Goal: Transaction & Acquisition: Purchase product/service

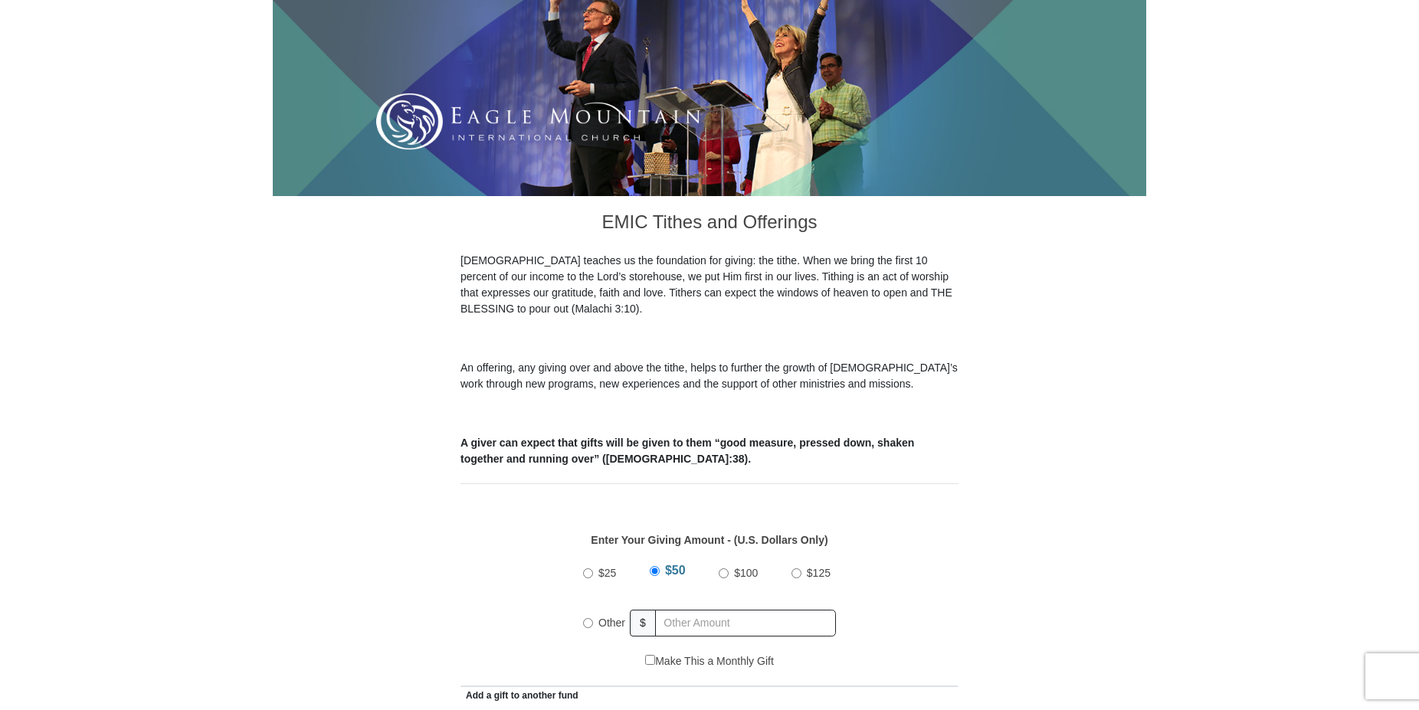
scroll to position [547, 0]
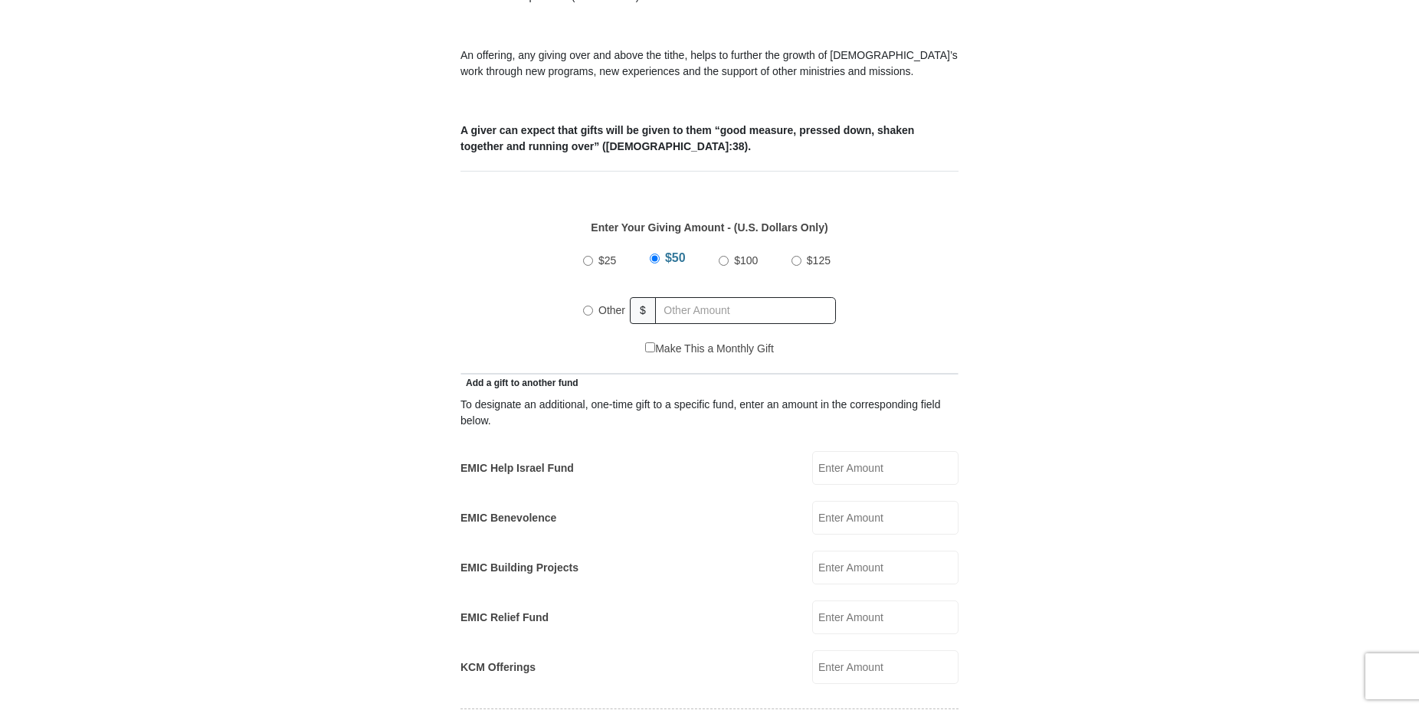
click at [586, 306] on input "Other" at bounding box center [588, 311] width 10 height 10
radio input "true"
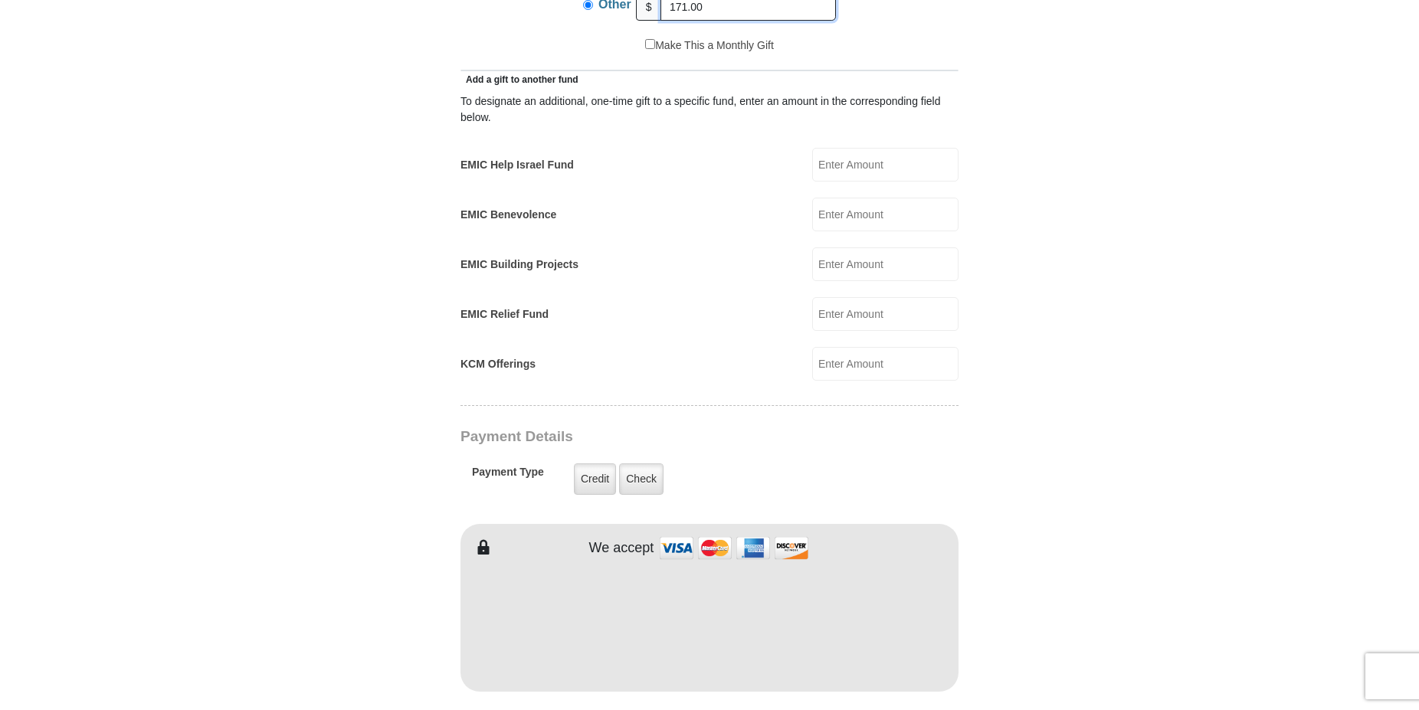
scroll to position [860, 0]
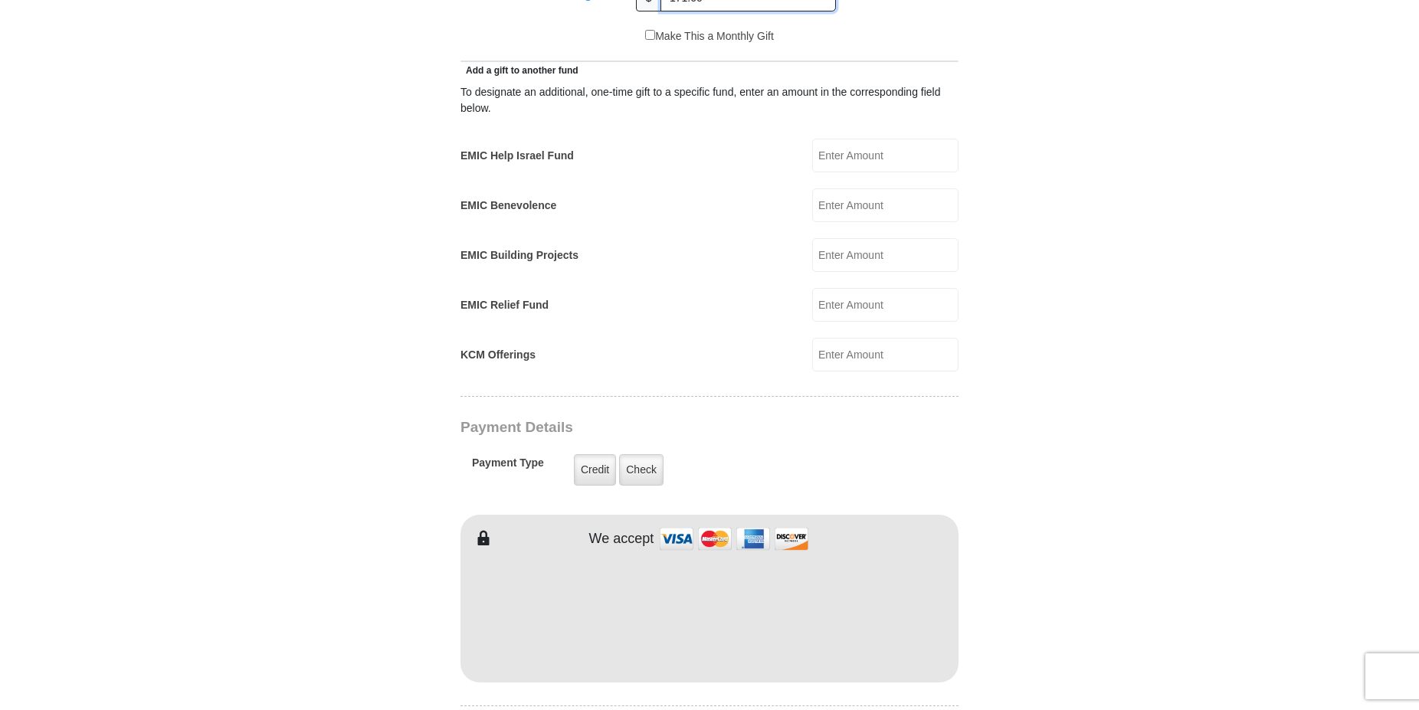
type input "171.00"
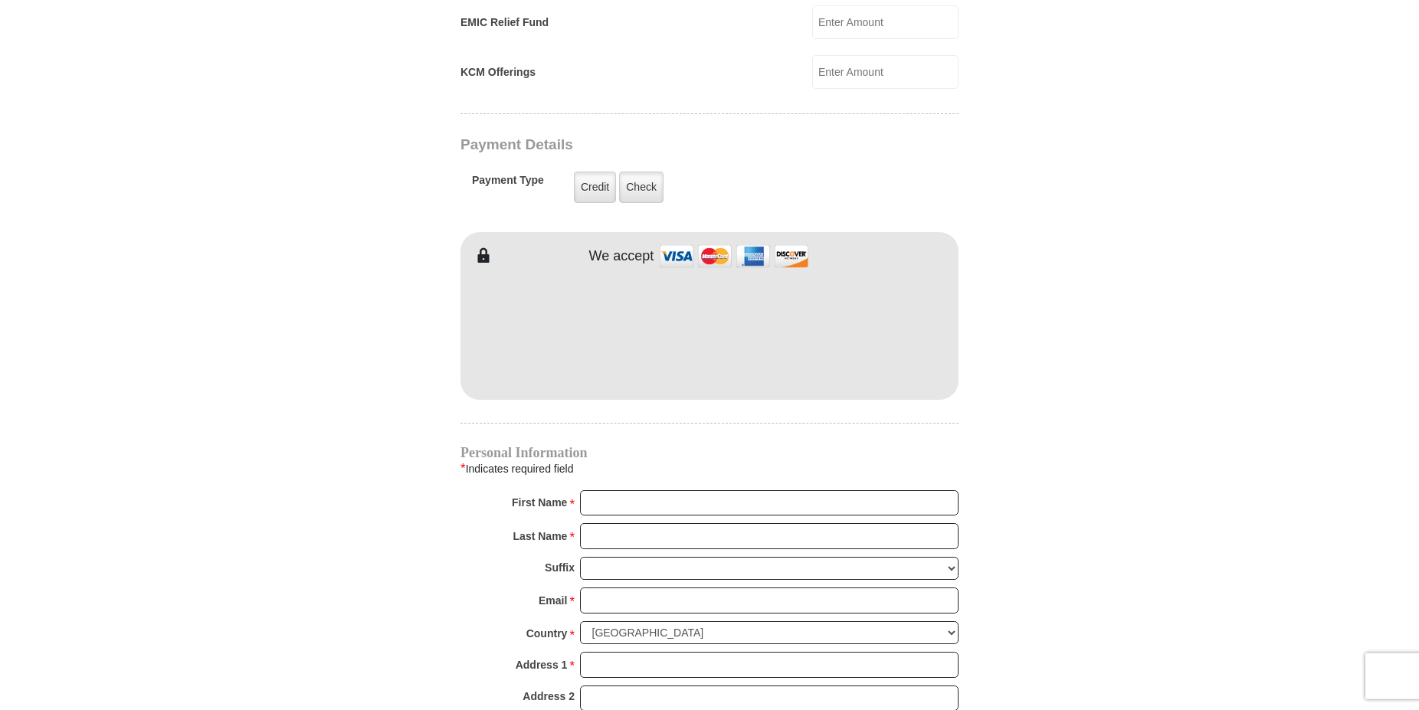
scroll to position [1173, 0]
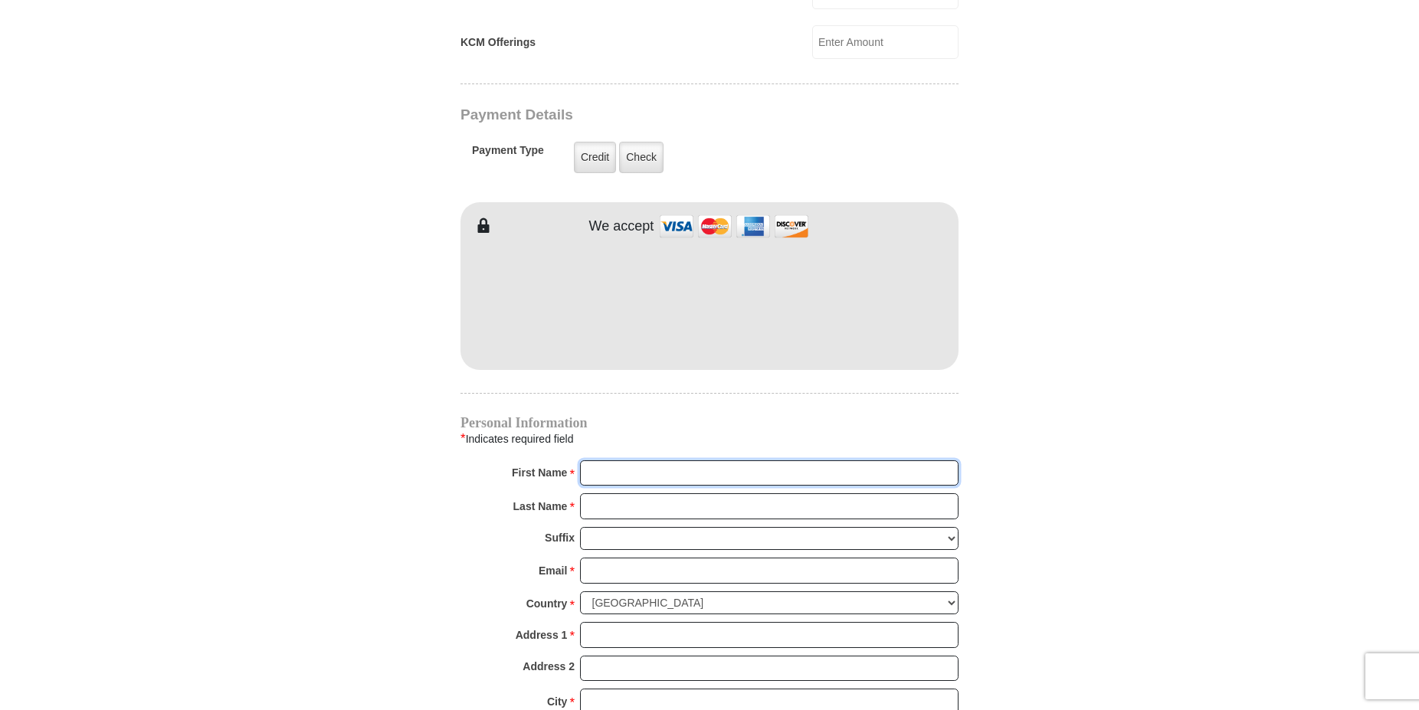
click at [599, 461] on input "First Name *" at bounding box center [769, 474] width 379 height 26
type input "C"
type input "2152 Stewart R"
type input "Cheryl"
type input "Taylor"
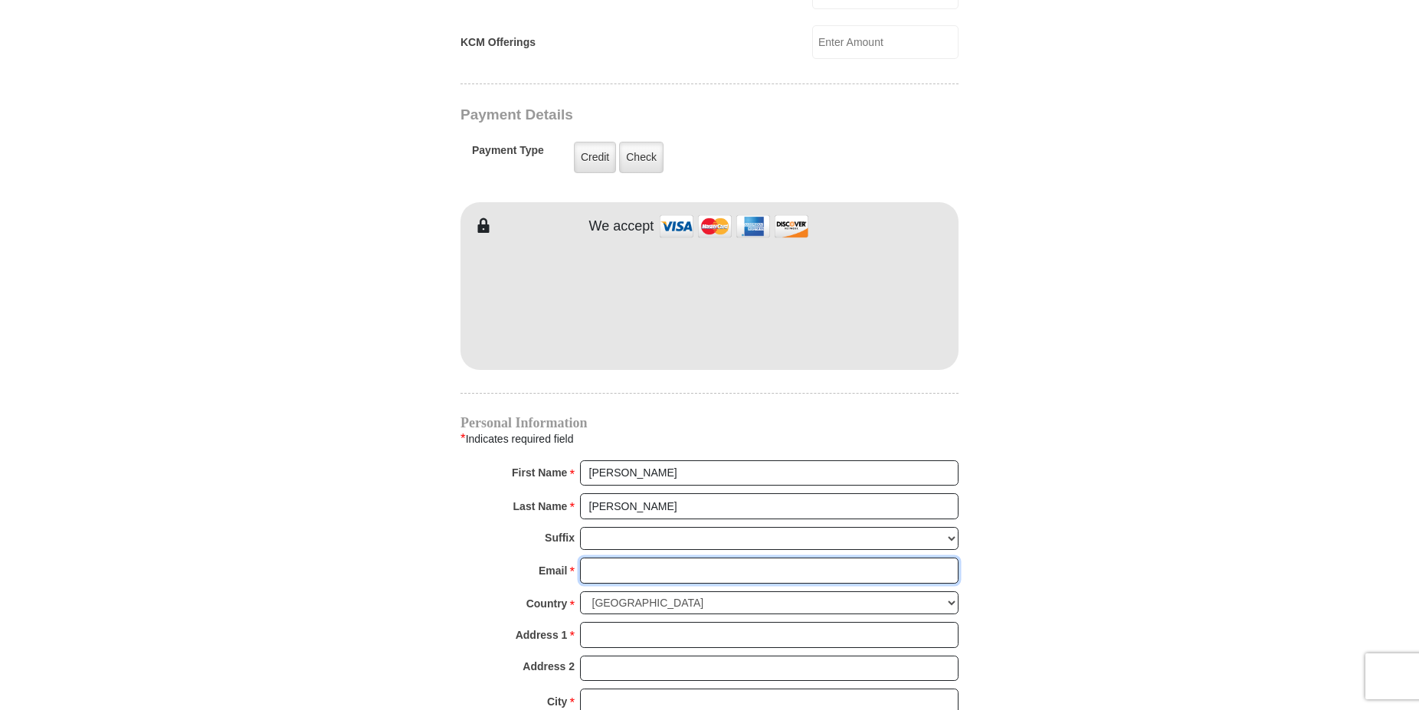
type input "cheryltaylor244@gmail.com"
type input "2152 Stewart R"
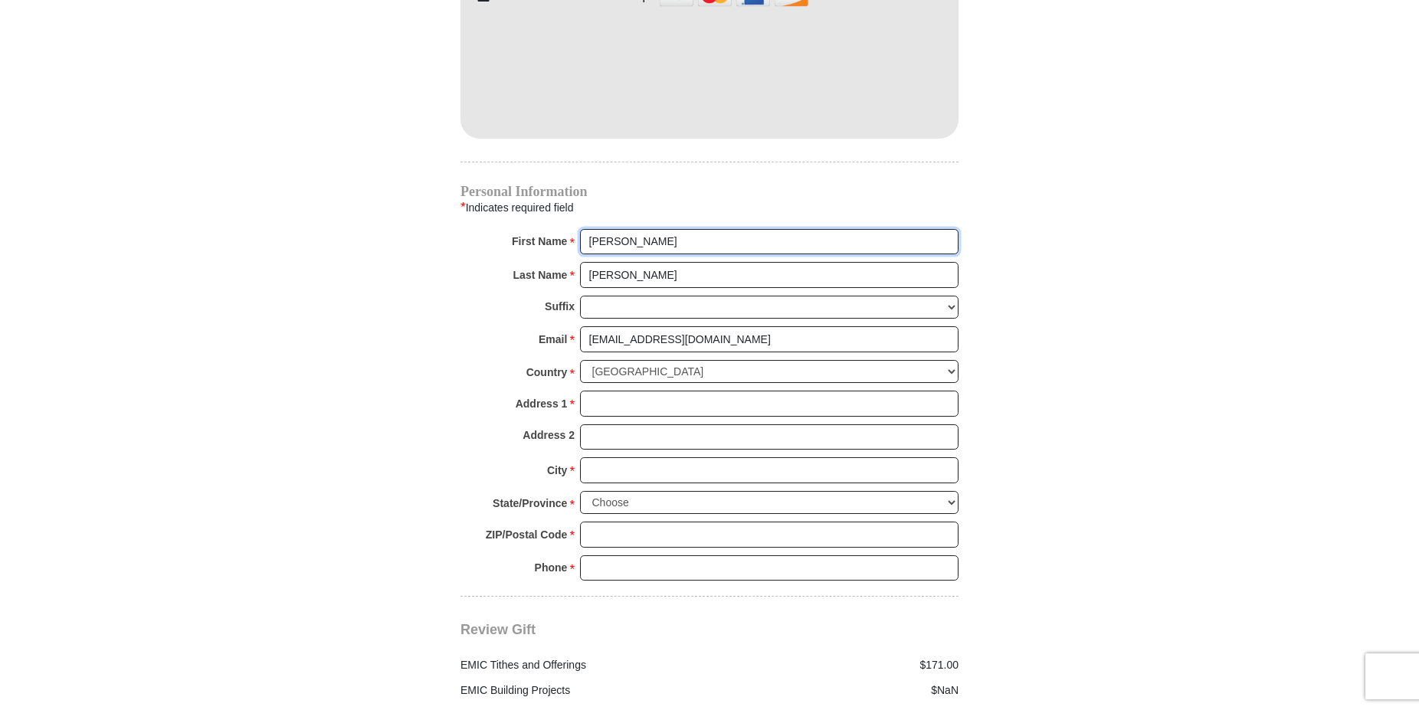
scroll to position [1407, 0]
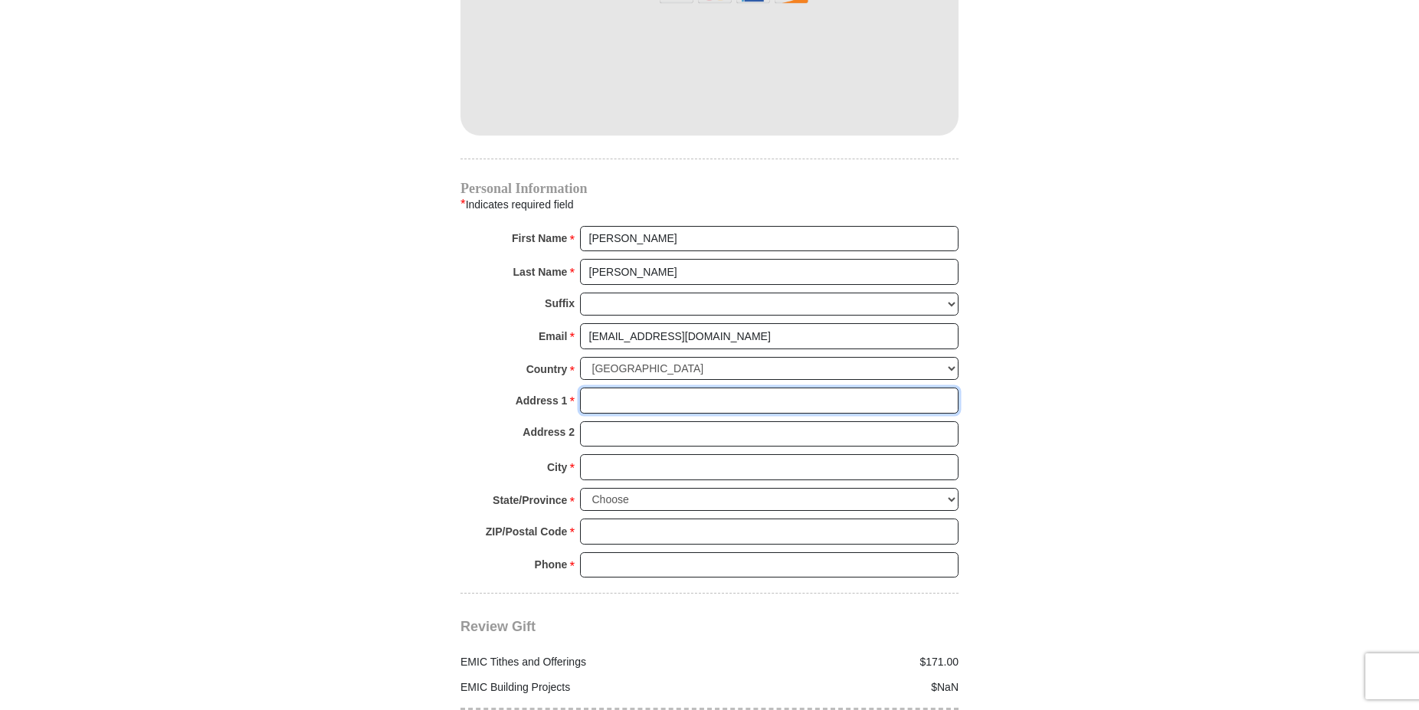
click at [599, 388] on input "Address 1 *" at bounding box center [769, 401] width 379 height 26
type input "2152 Stewart Rd"
click at [572, 458] on span "*" at bounding box center [571, 468] width 5 height 21
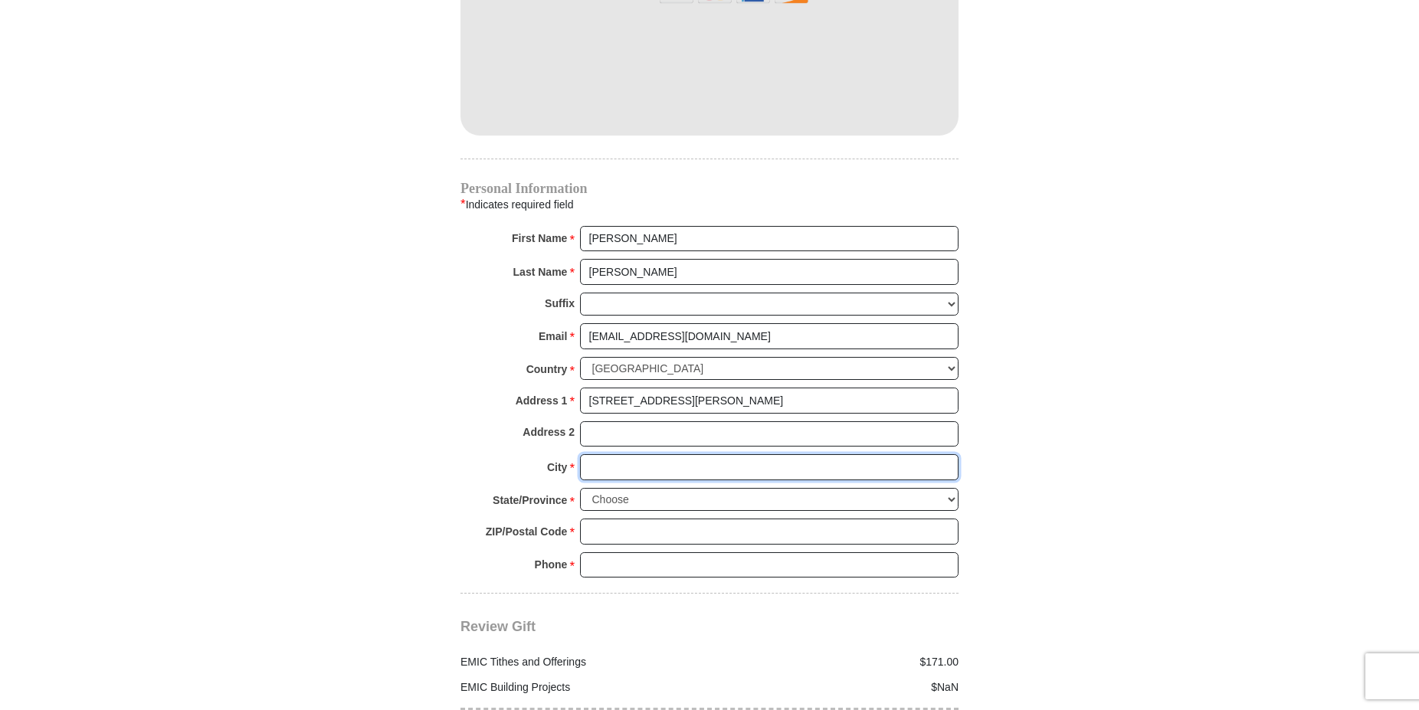
click at [580, 454] on input "City *" at bounding box center [769, 467] width 379 height 26
type input "South Park"
select select "PA"
click option "Pennsylvania" at bounding box center [0, 0] width 0 height 0
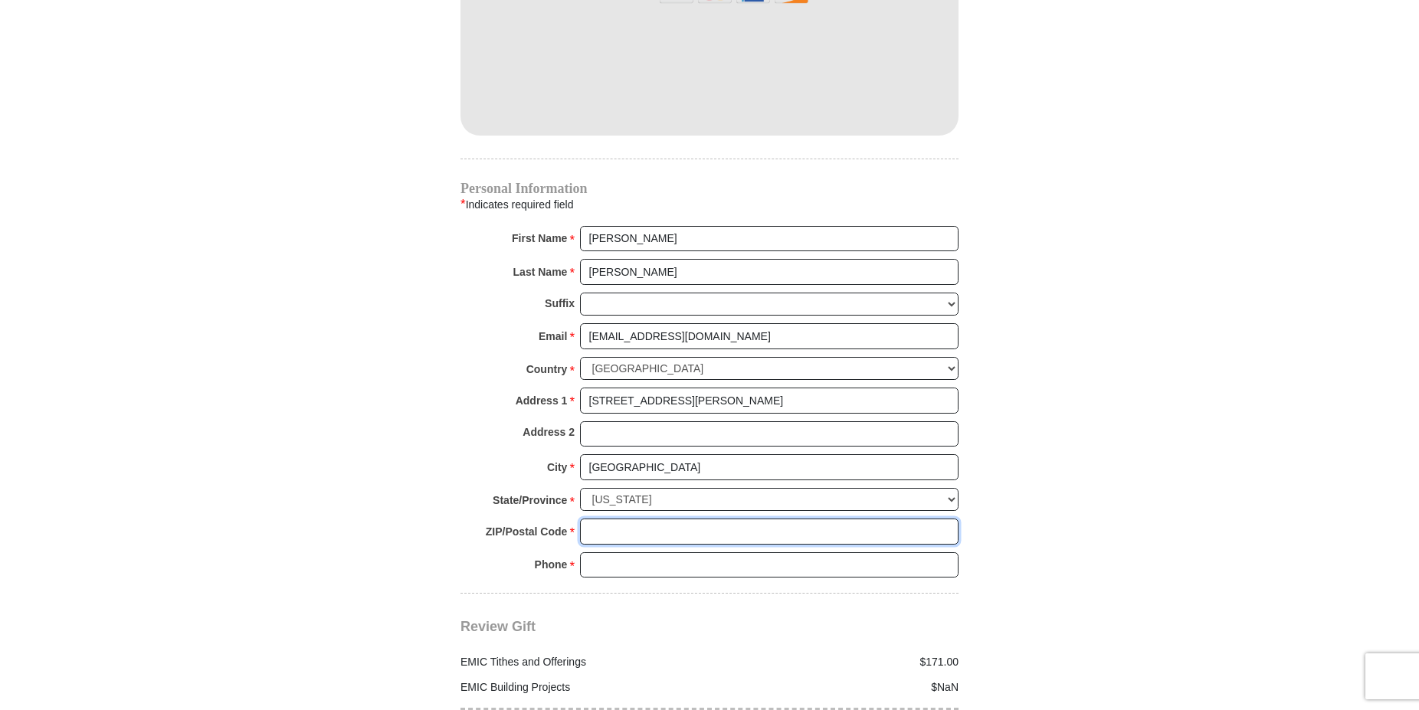
click at [625, 519] on input "ZIP/Postal Code *" at bounding box center [769, 532] width 379 height 26
type input "15129"
click at [635, 553] on input "Phone * *" at bounding box center [769, 566] width 379 height 26
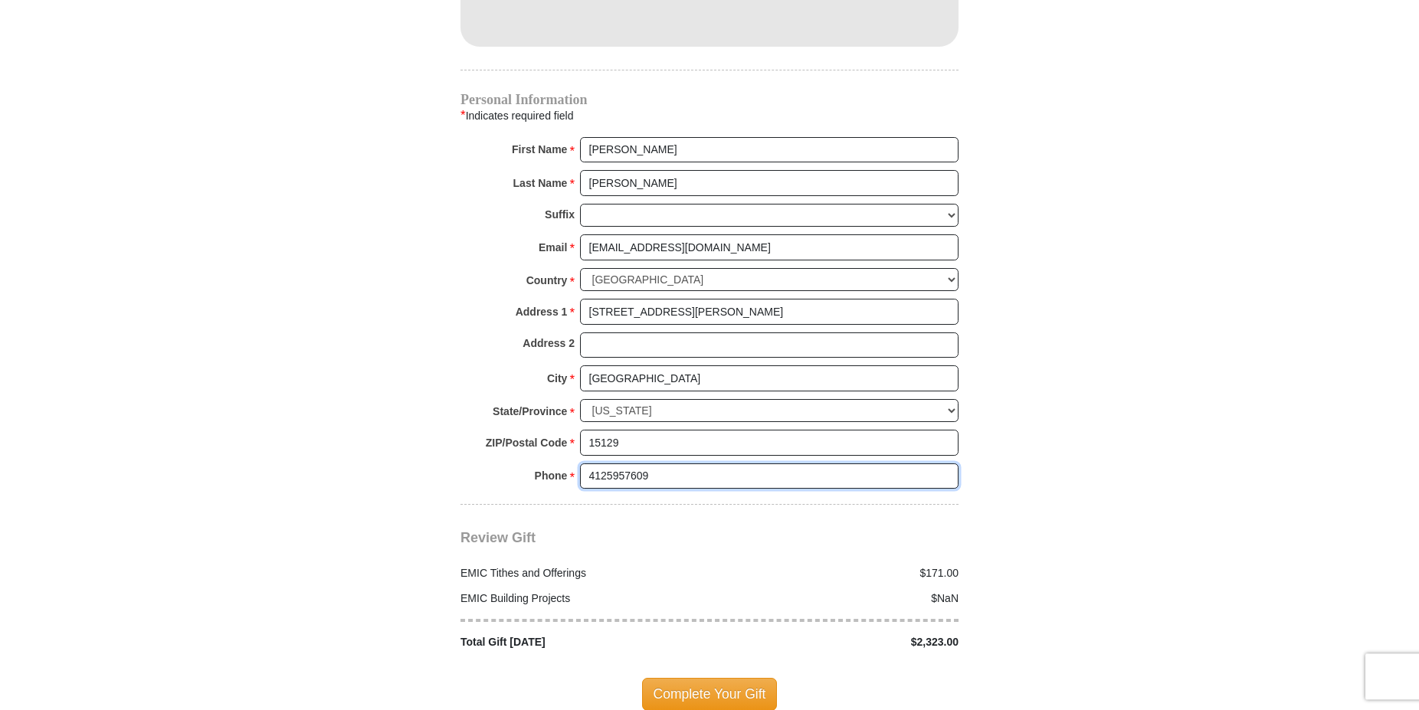
scroll to position [1563, 0]
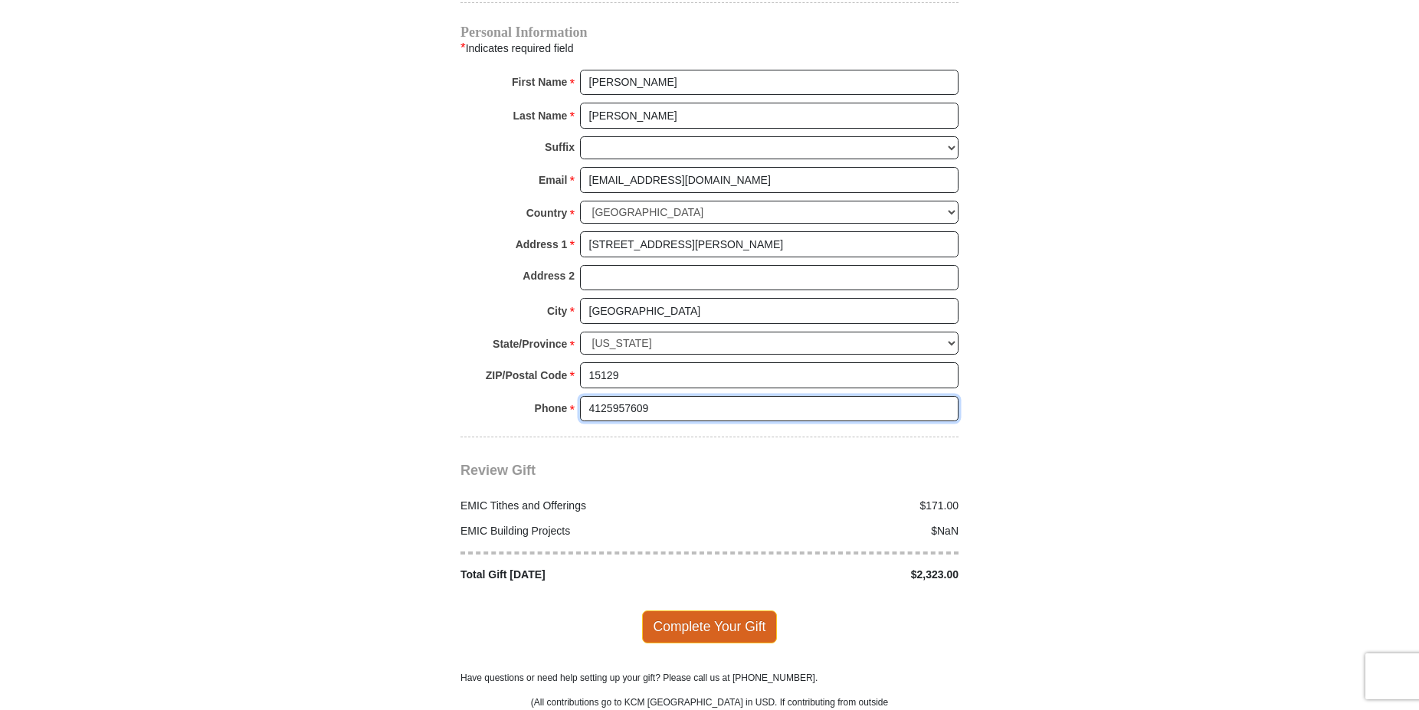
type input "4125957609"
click at [682, 611] on span "Complete Your Gift" at bounding box center [710, 627] width 136 height 32
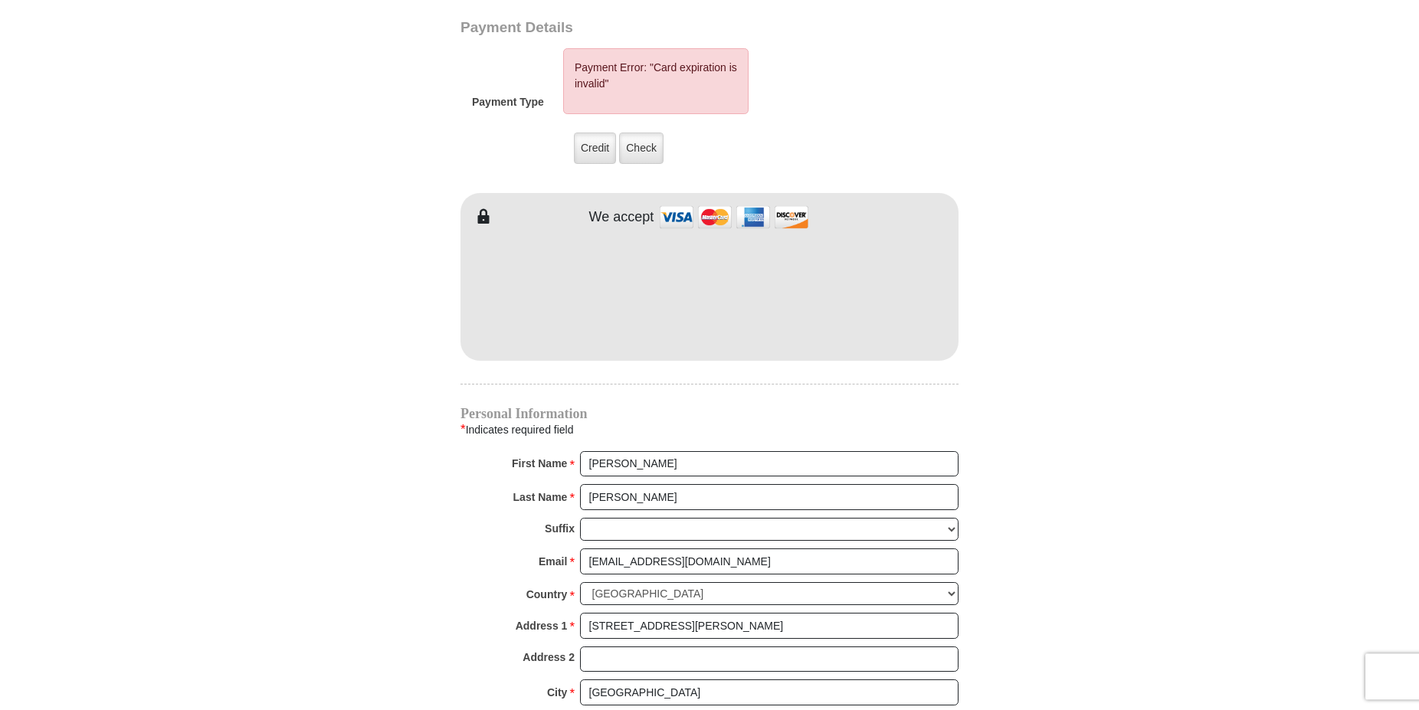
scroll to position [1251, 0]
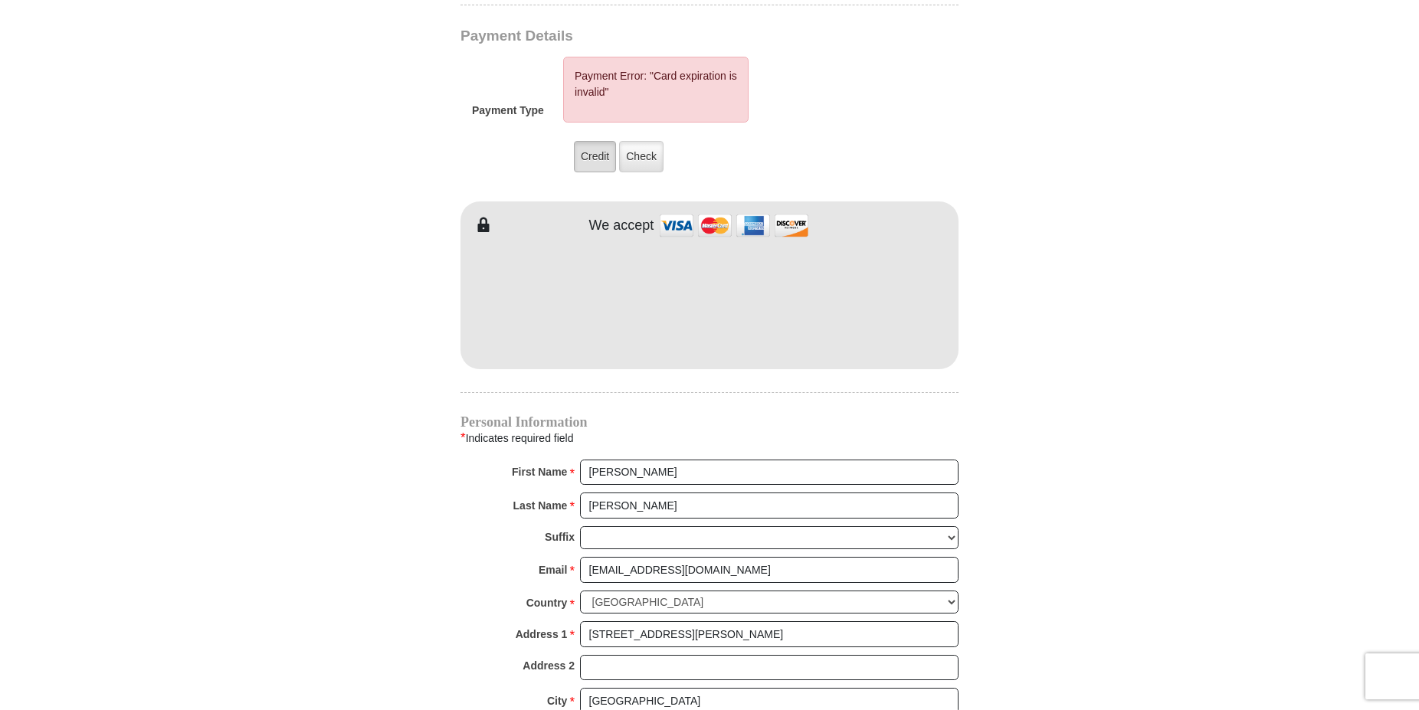
click at [593, 143] on label "Credit" at bounding box center [595, 156] width 42 height 31
click at [0, 0] on input "Credit" at bounding box center [0, 0] width 0 height 0
click at [602, 141] on label "Credit" at bounding box center [595, 156] width 42 height 31
click at [0, 0] on input "Credit" at bounding box center [0, 0] width 0 height 0
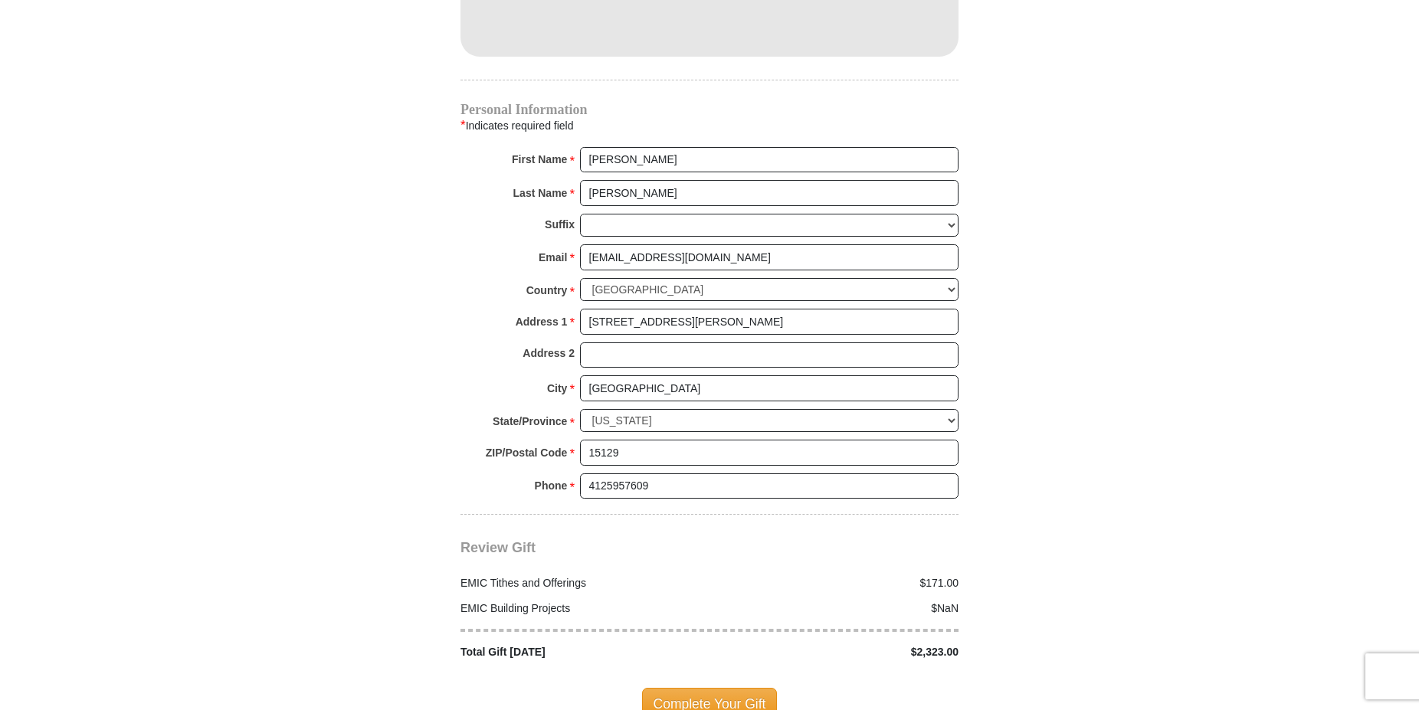
scroll to position [1799, 0]
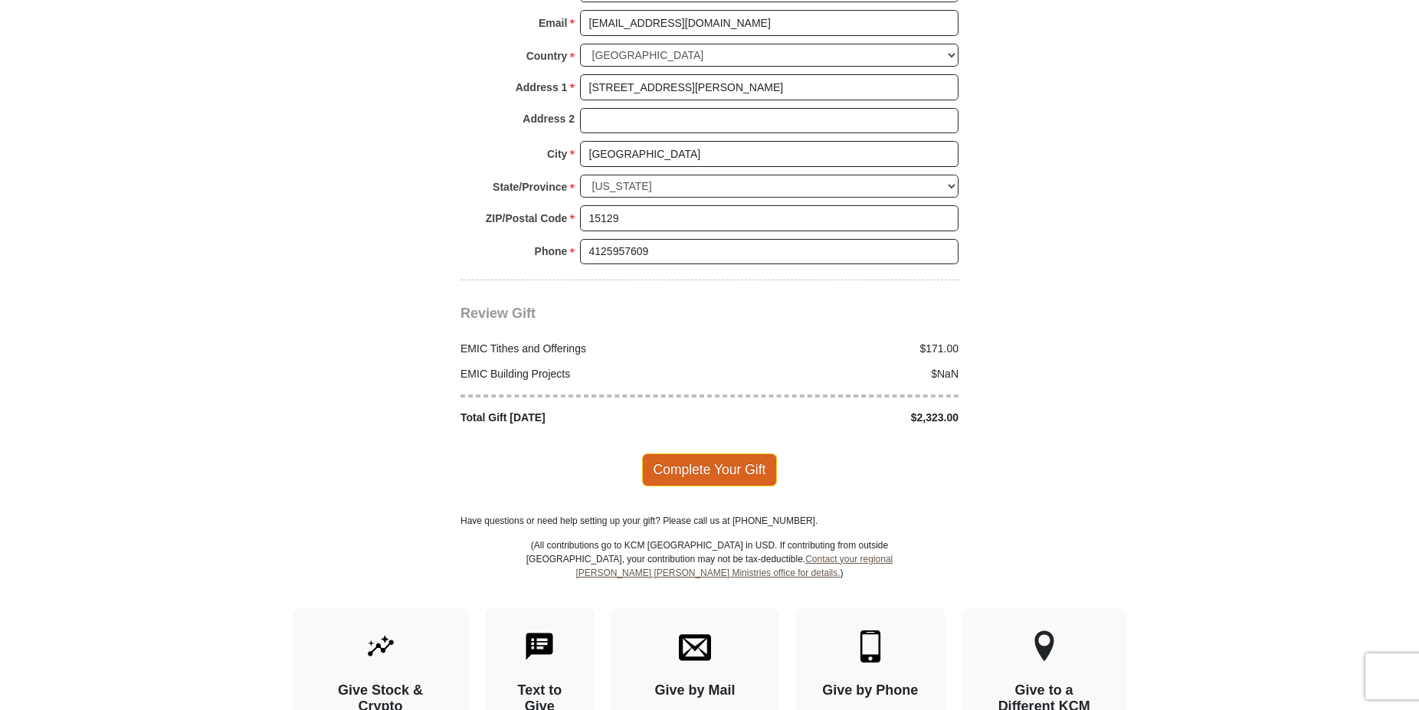
click at [718, 454] on span "Complete Your Gift" at bounding box center [710, 470] width 136 height 32
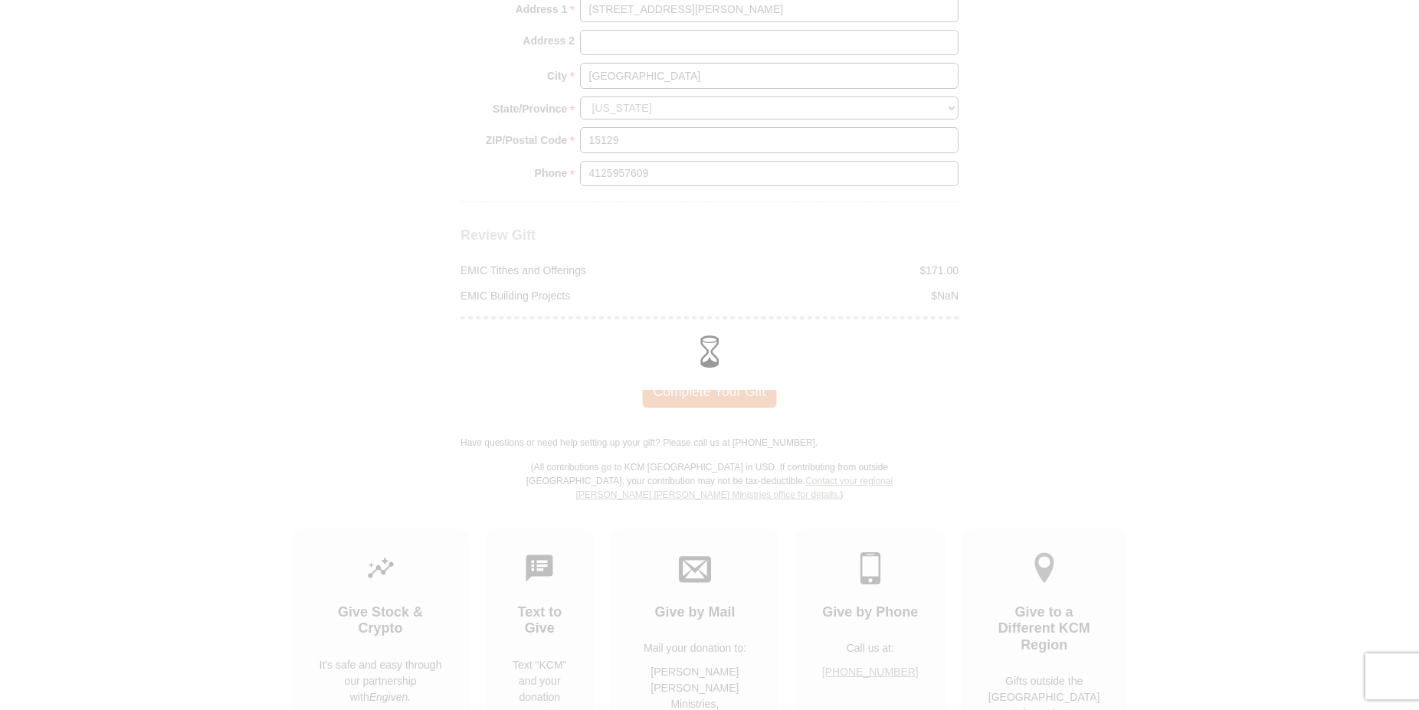
scroll to position [1721, 0]
